Goal: Transaction & Acquisition: Download file/media

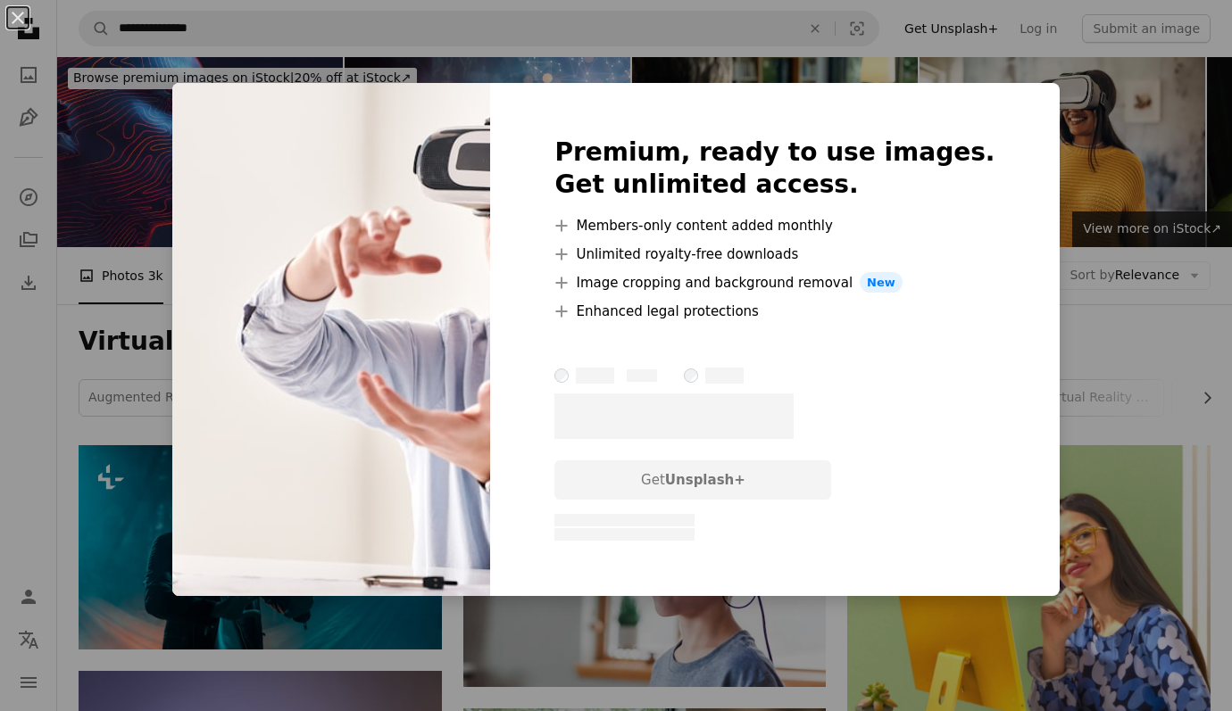
scroll to position [1491, 0]
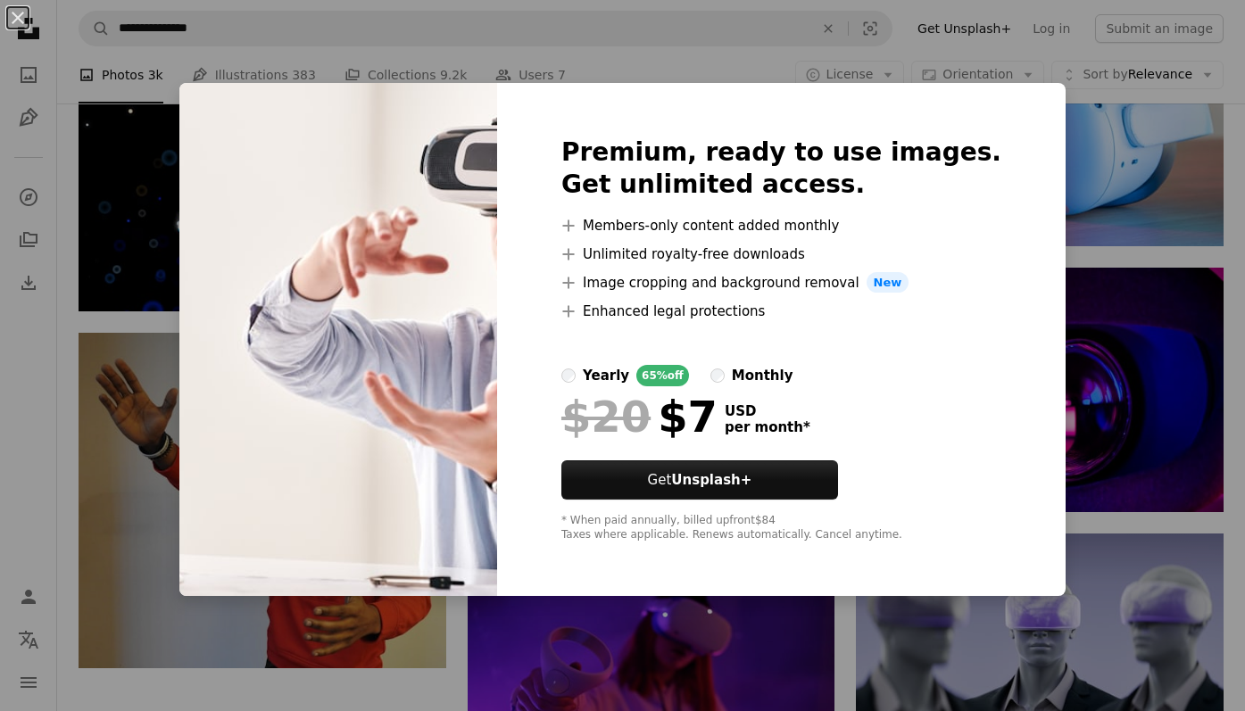
click at [300, 172] on img at bounding box center [338, 340] width 318 height 514
click at [9, 7] on button "An X shape" at bounding box center [17, 17] width 21 height 21
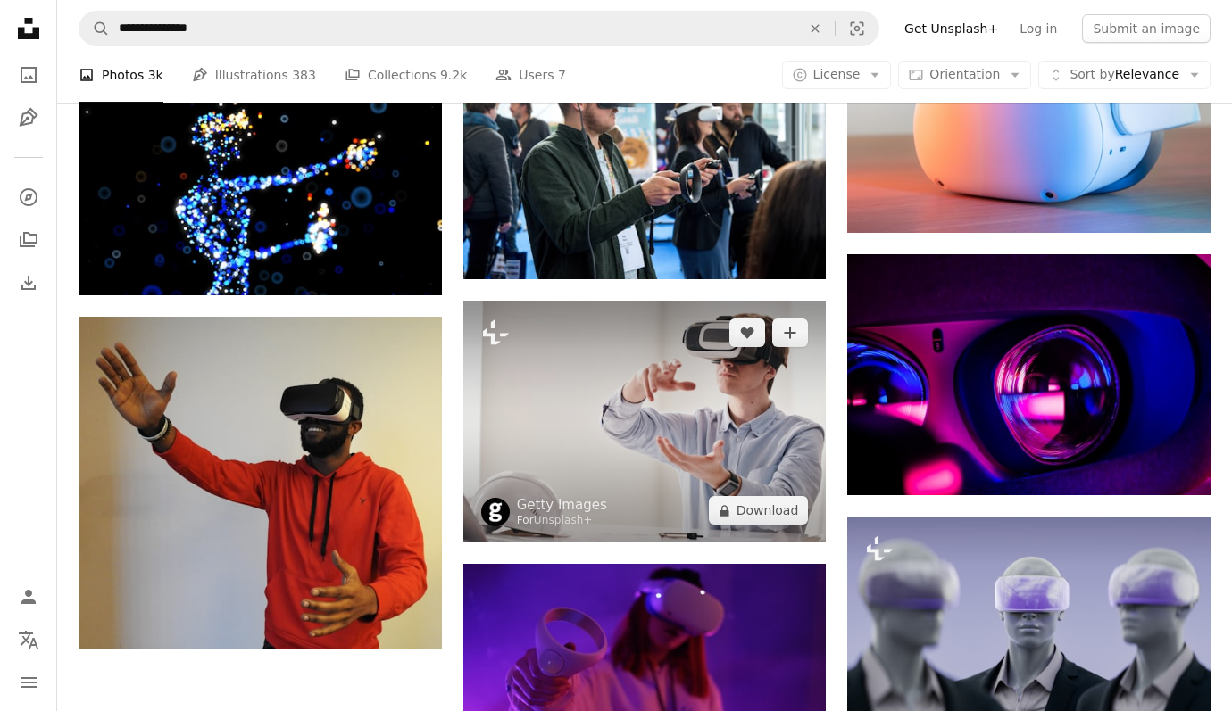
click at [584, 465] on img at bounding box center [644, 422] width 363 height 242
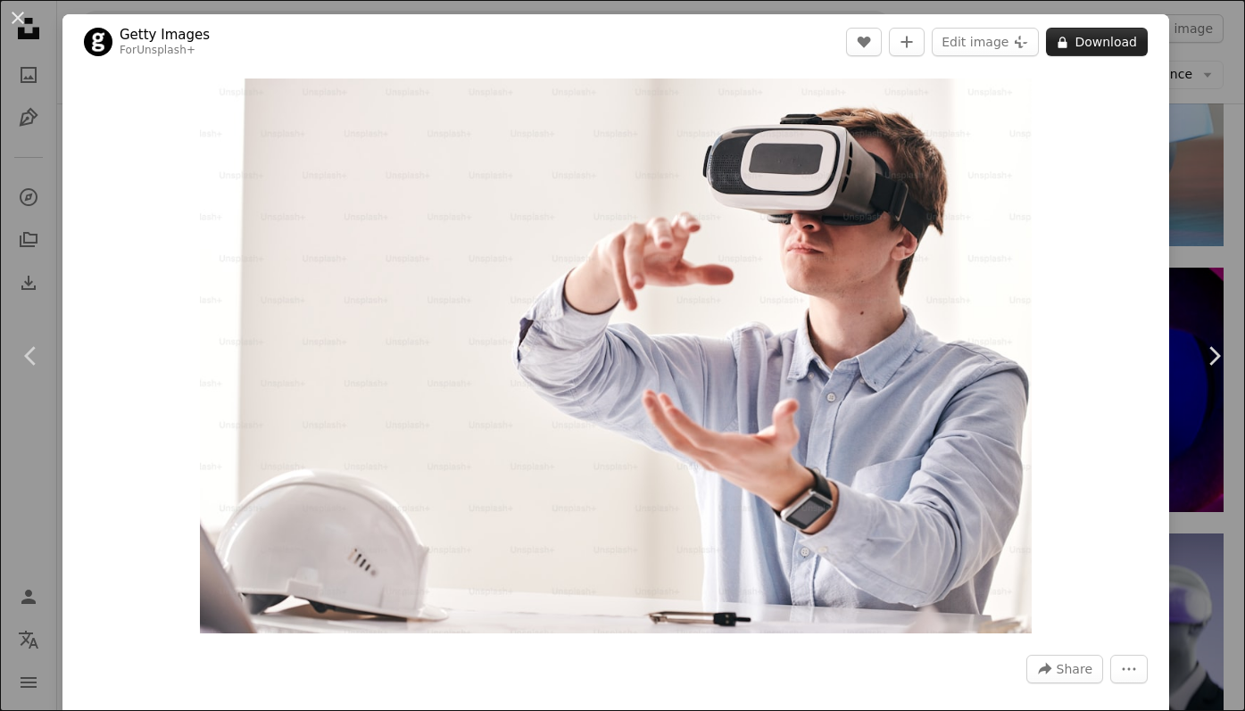
click at [1059, 48] on button "A lock Download" at bounding box center [1097, 42] width 102 height 29
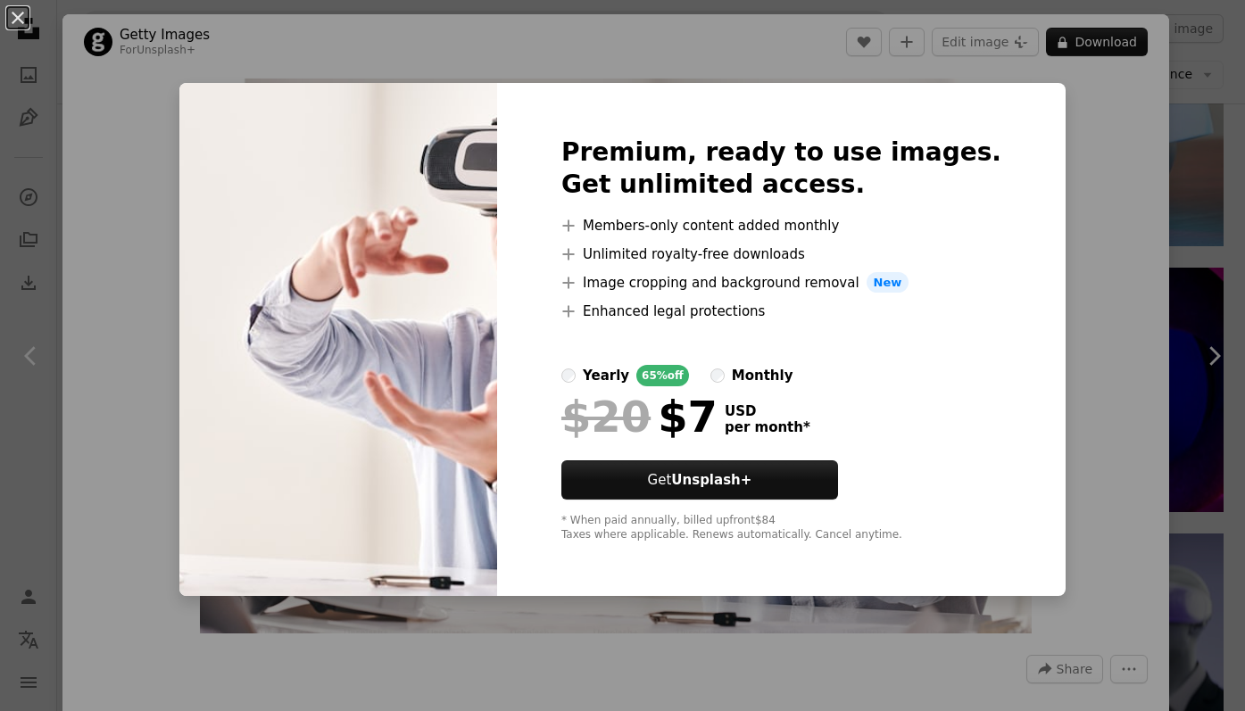
click at [1072, 165] on div "An X shape Premium, ready to use images. Get unlimited access. A plus sign Memb…" at bounding box center [622, 355] width 1245 height 711
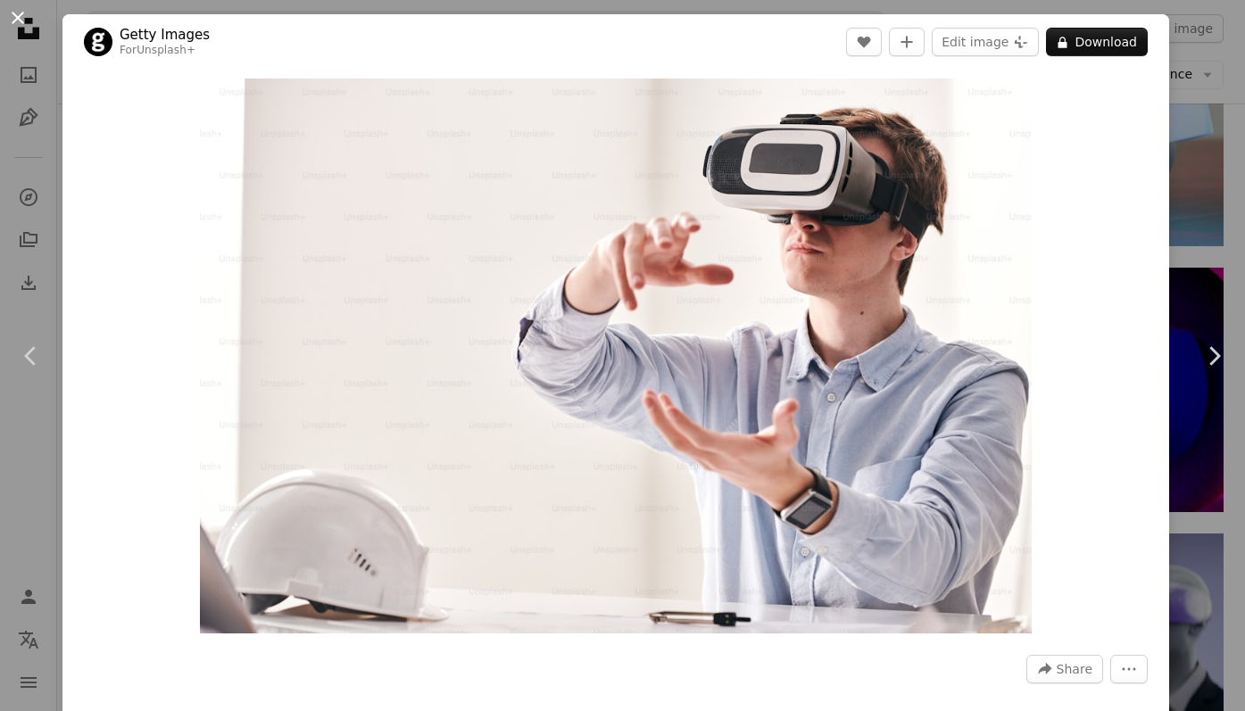
click at [19, 17] on button "An X shape" at bounding box center [17, 17] width 21 height 21
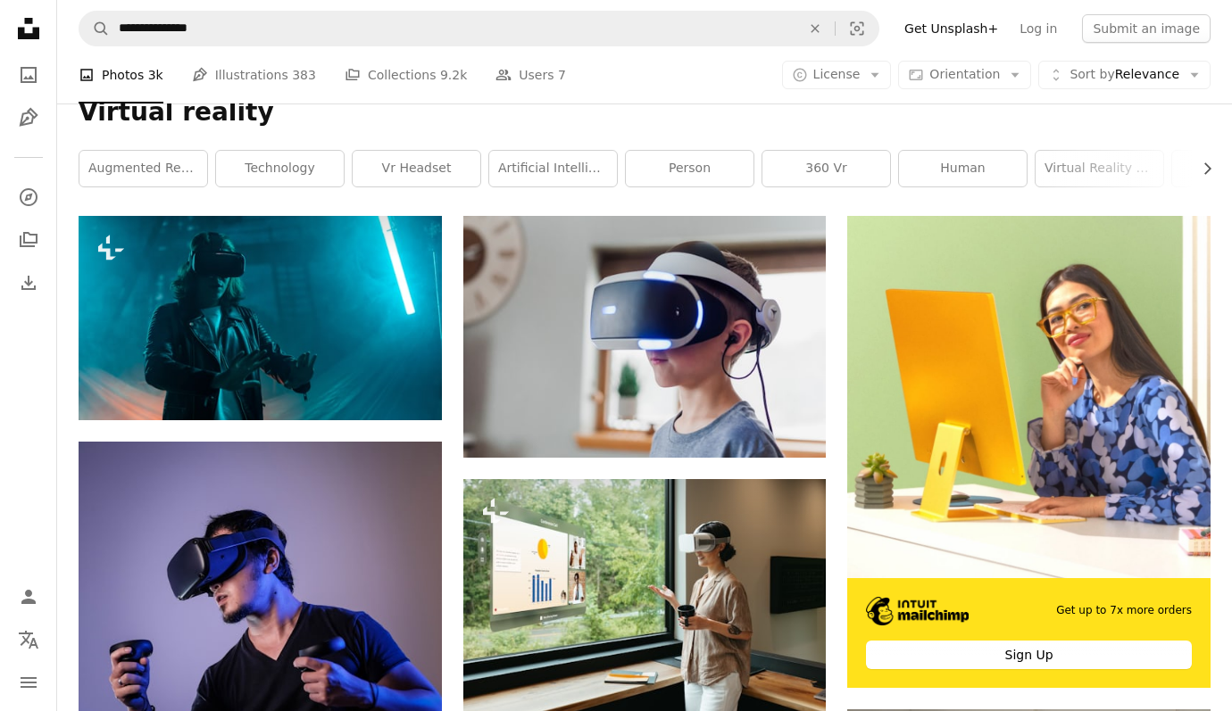
scroll to position [226, 0]
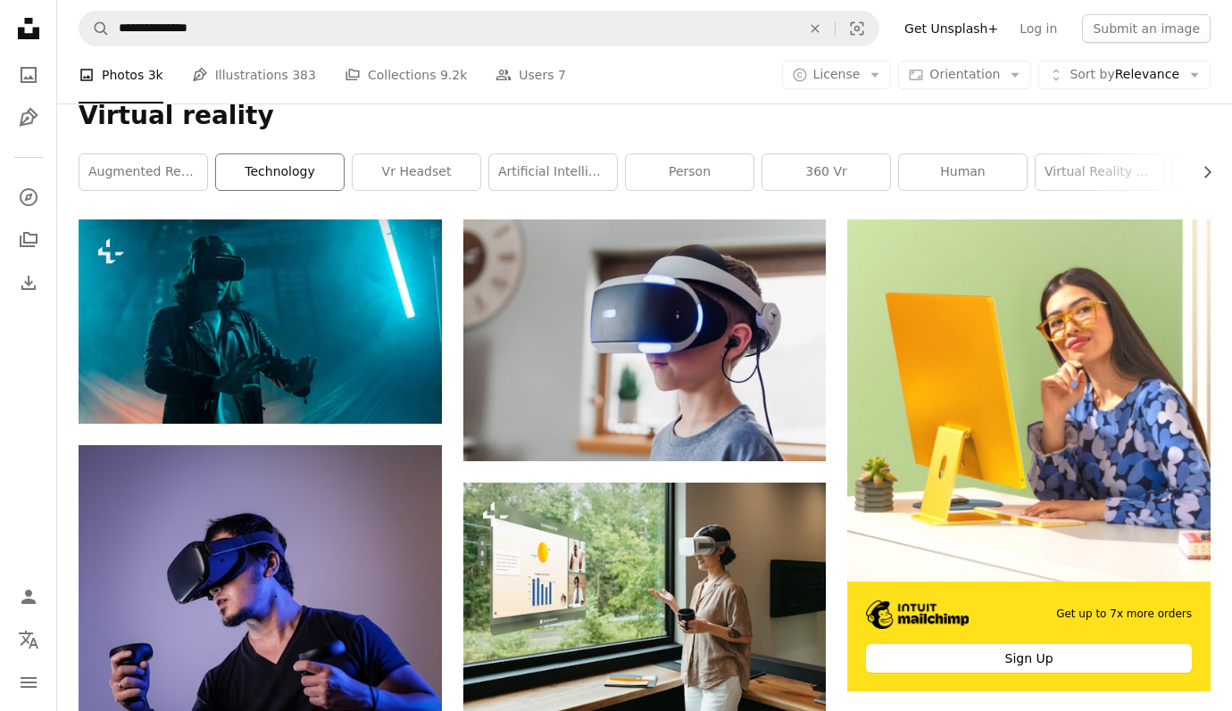
click at [262, 164] on link "technology" at bounding box center [280, 172] width 128 height 36
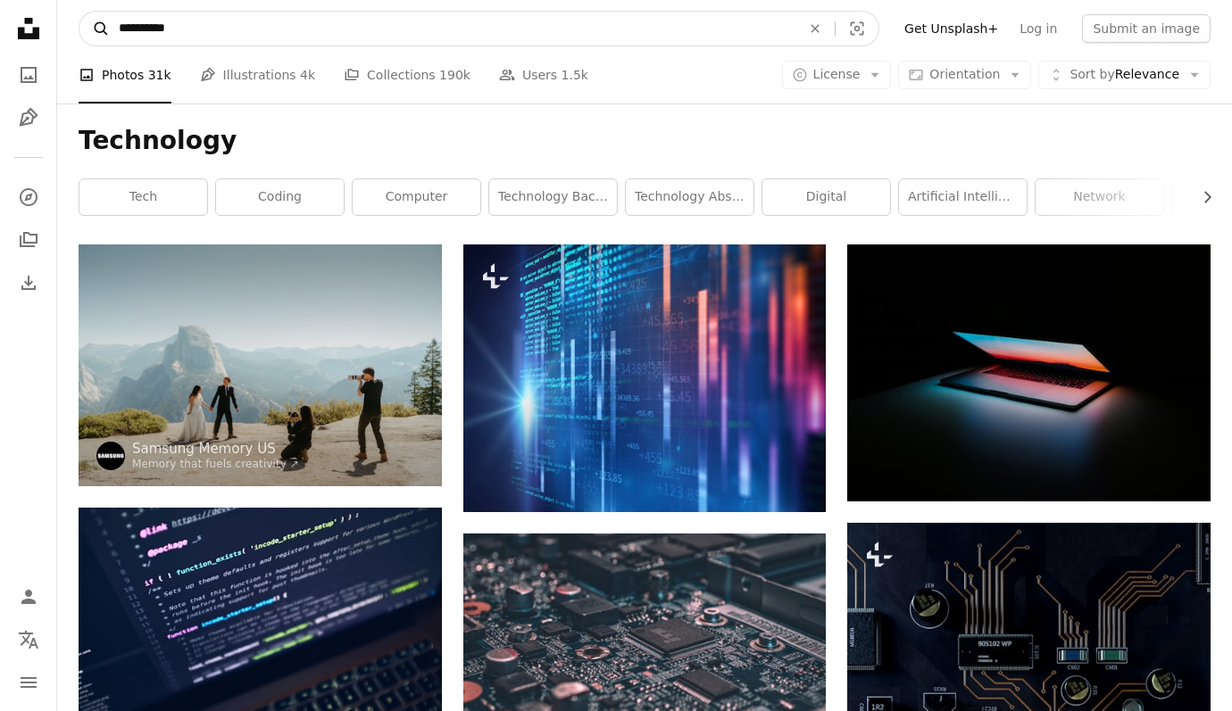
drag, startPoint x: 195, startPoint y: 40, endPoint x: 105, endPoint y: 14, distance: 92.9
click at [105, 14] on form "**********" at bounding box center [479, 29] width 801 height 36
type input "**********"
click button "A magnifying glass" at bounding box center [94, 29] width 30 height 34
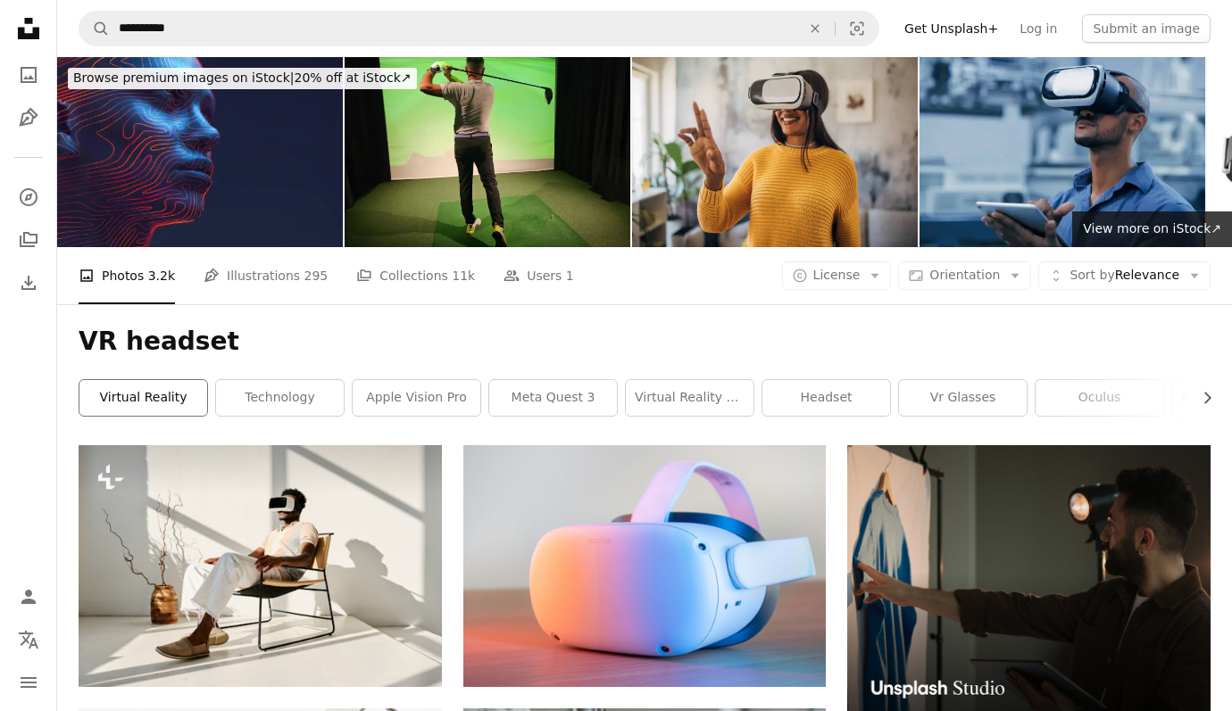
click at [170, 405] on link "virtual reality" at bounding box center [143, 398] width 128 height 36
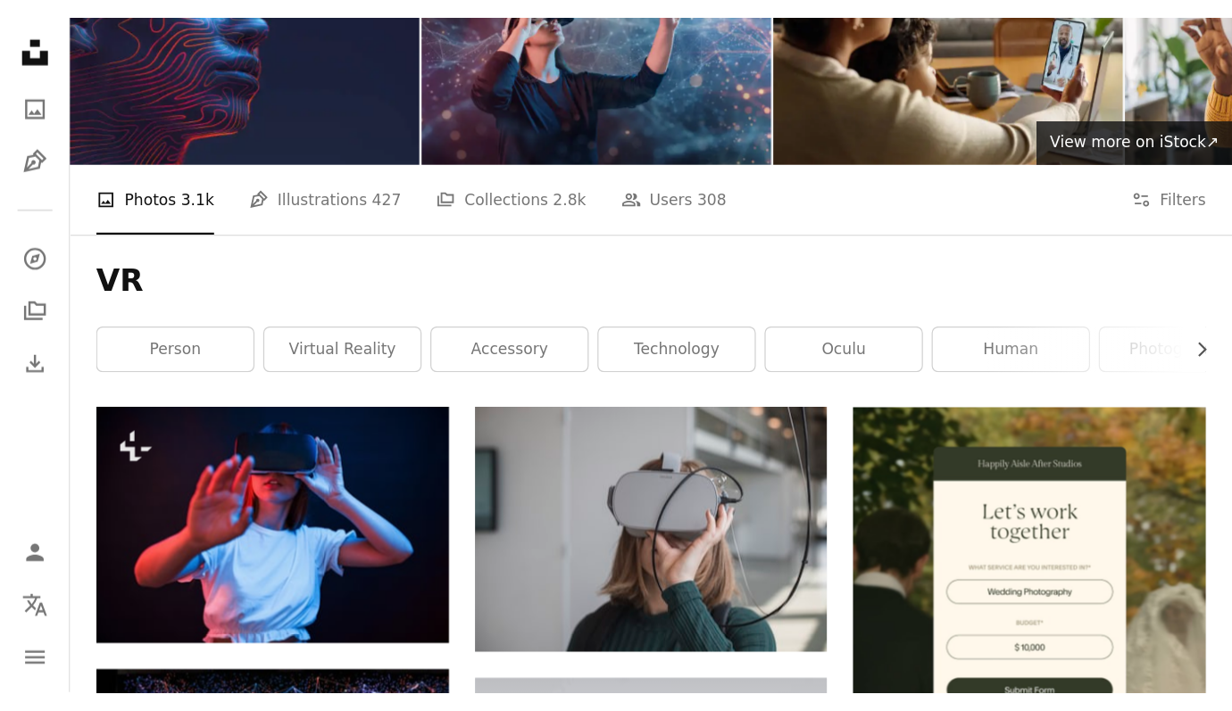
scroll to position [70, 0]
